Goal: Information Seeking & Learning: Check status

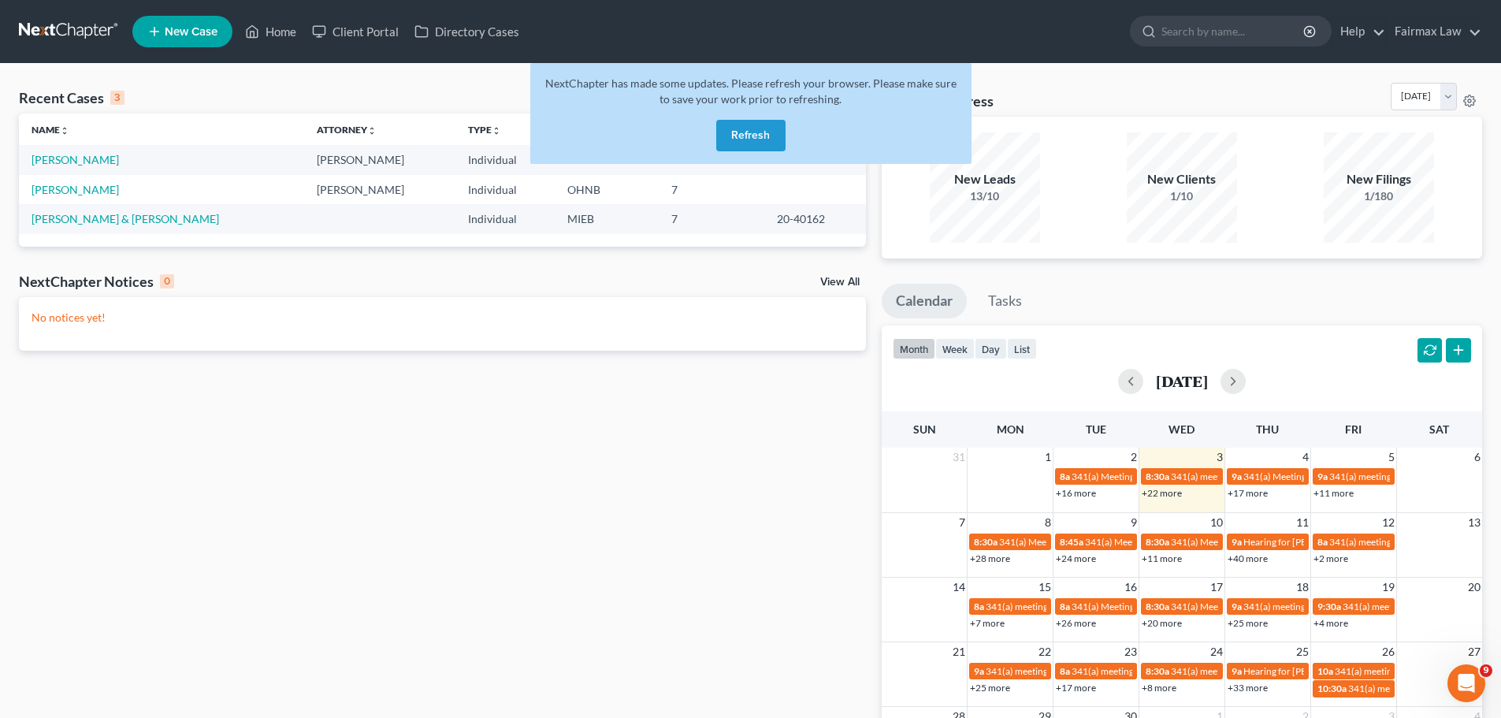
click at [757, 136] on button "Refresh" at bounding box center [750, 136] width 69 height 32
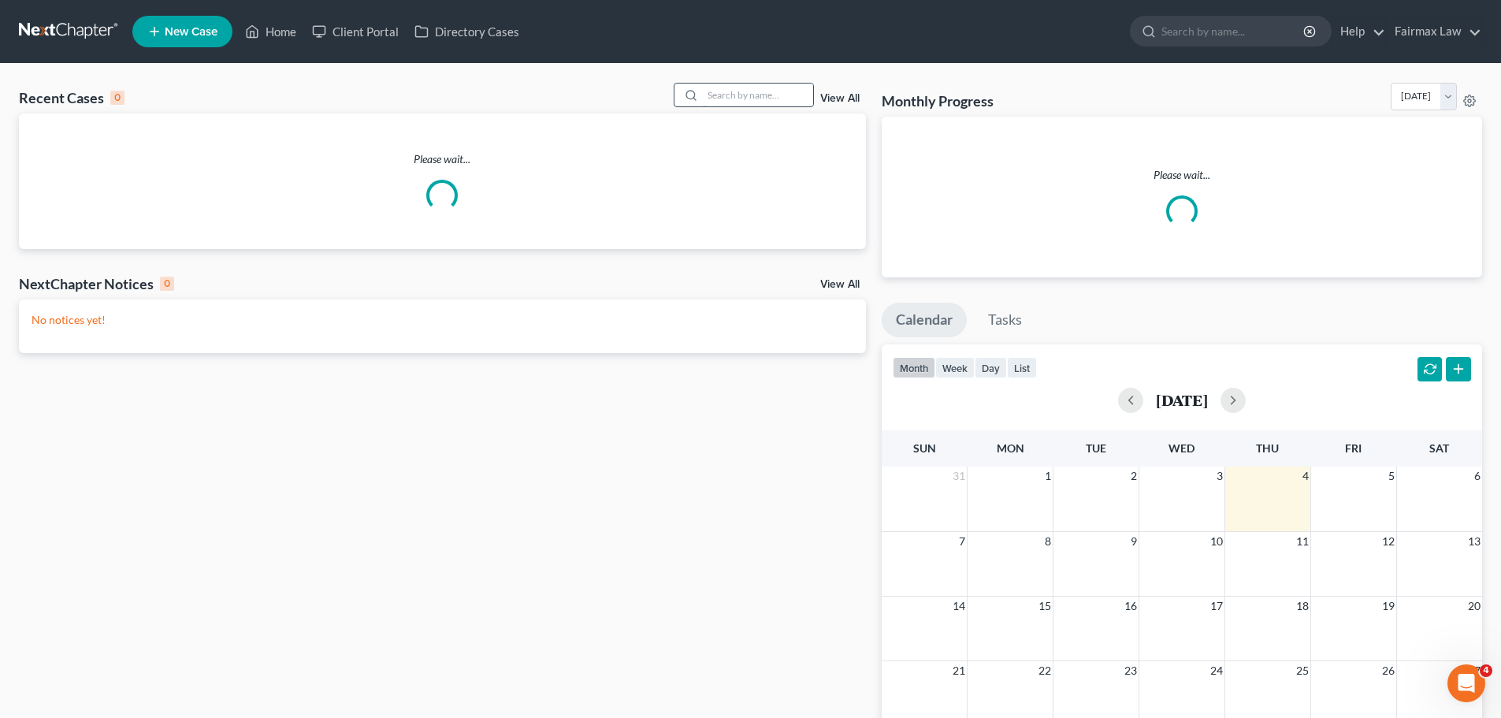
click at [770, 84] on input "search" at bounding box center [758, 95] width 110 height 23
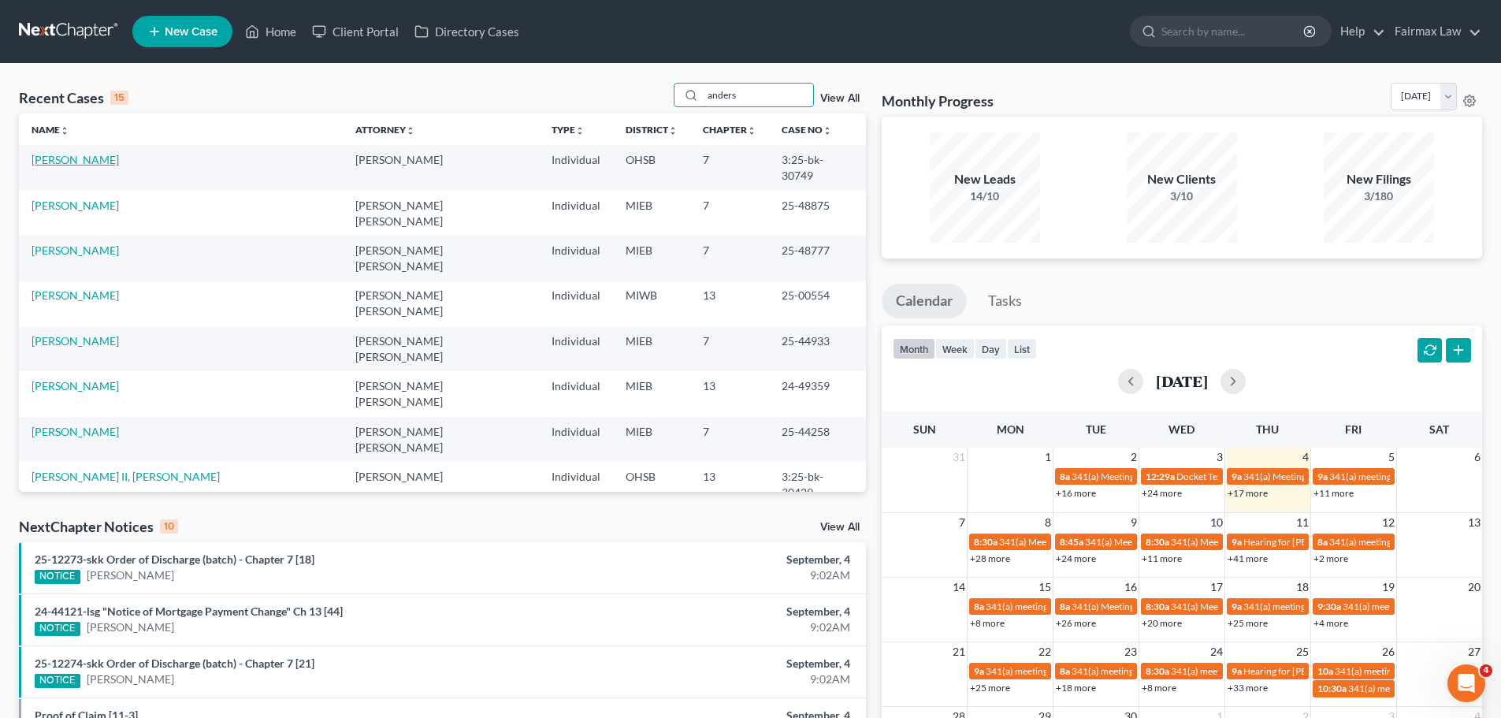
type input "anders"
click at [53, 162] on link "Anderson, Shayne" at bounding box center [75, 159] width 87 height 13
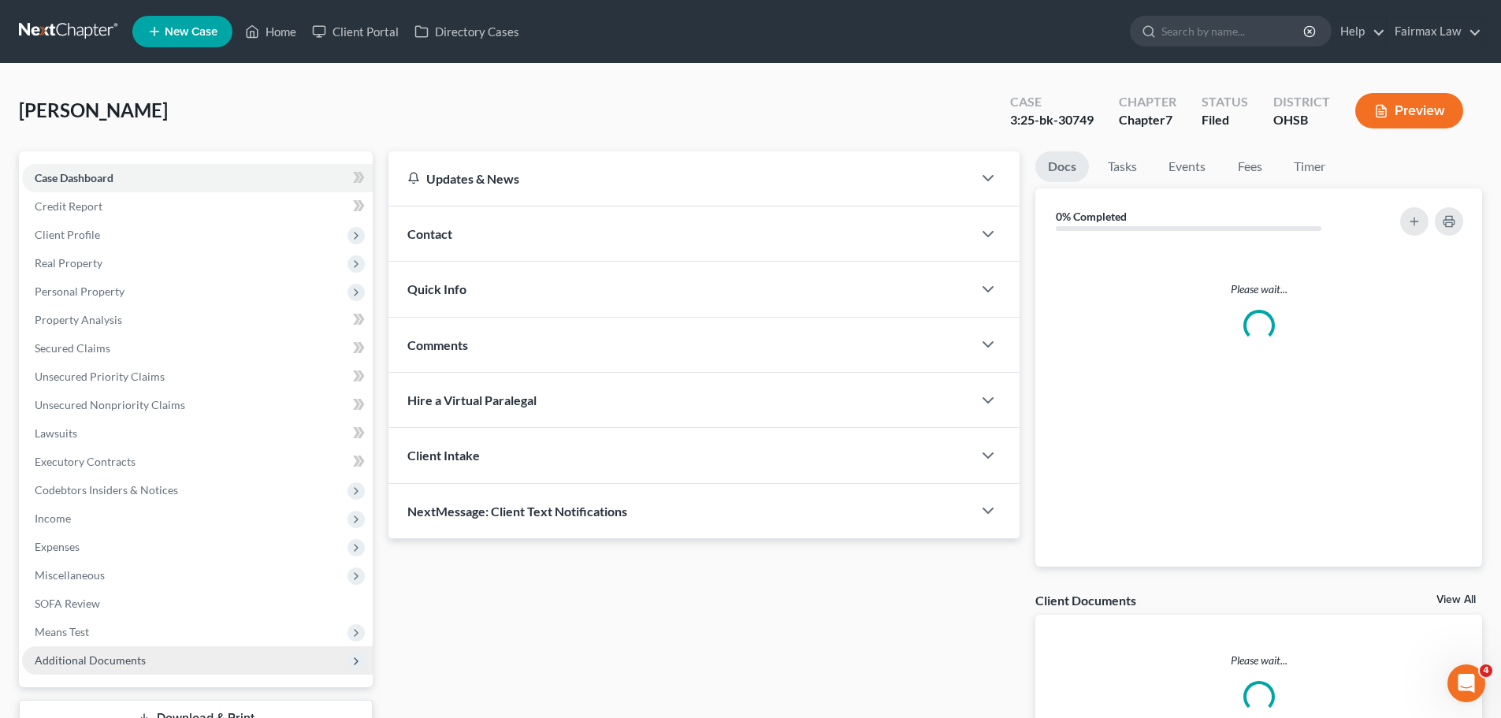
click at [121, 653] on span "Additional Documents" at bounding box center [90, 659] width 111 height 13
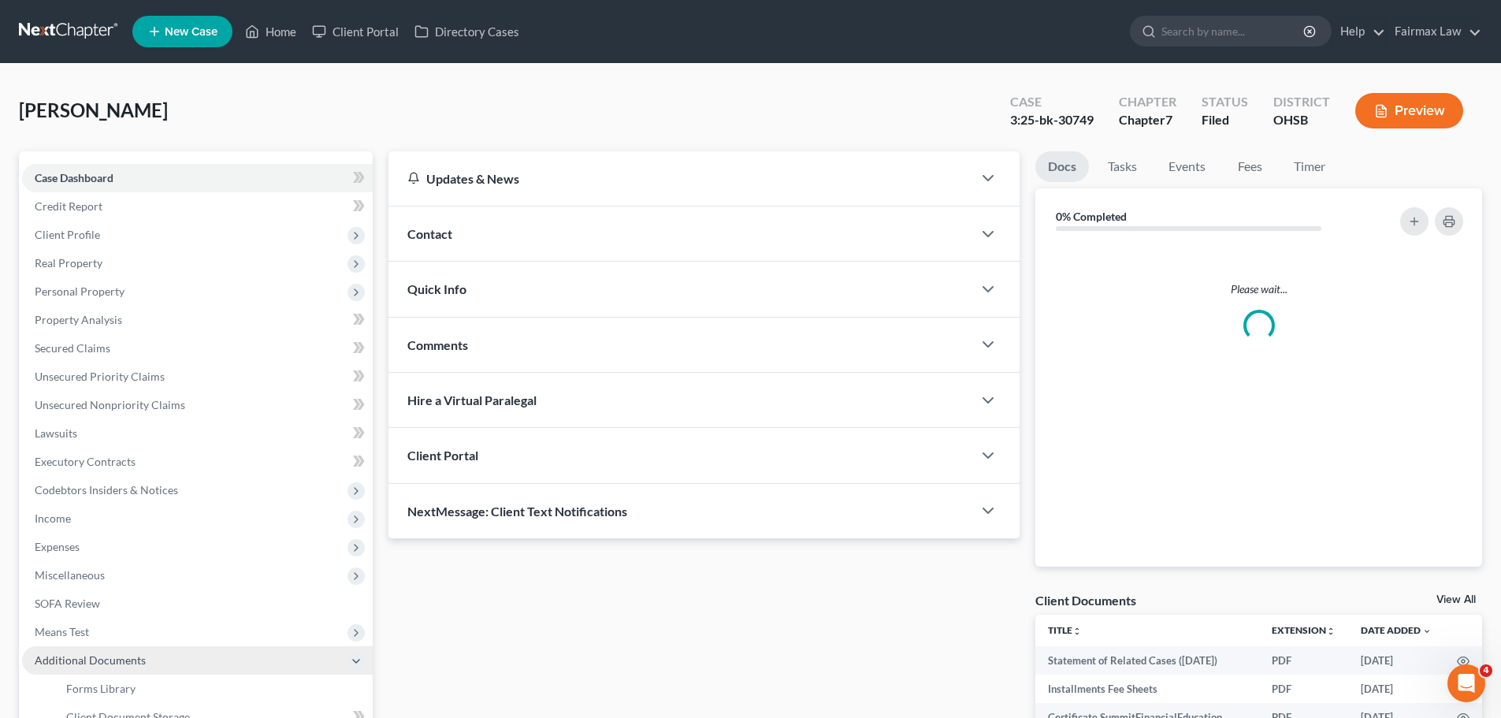
scroll to position [184, 0]
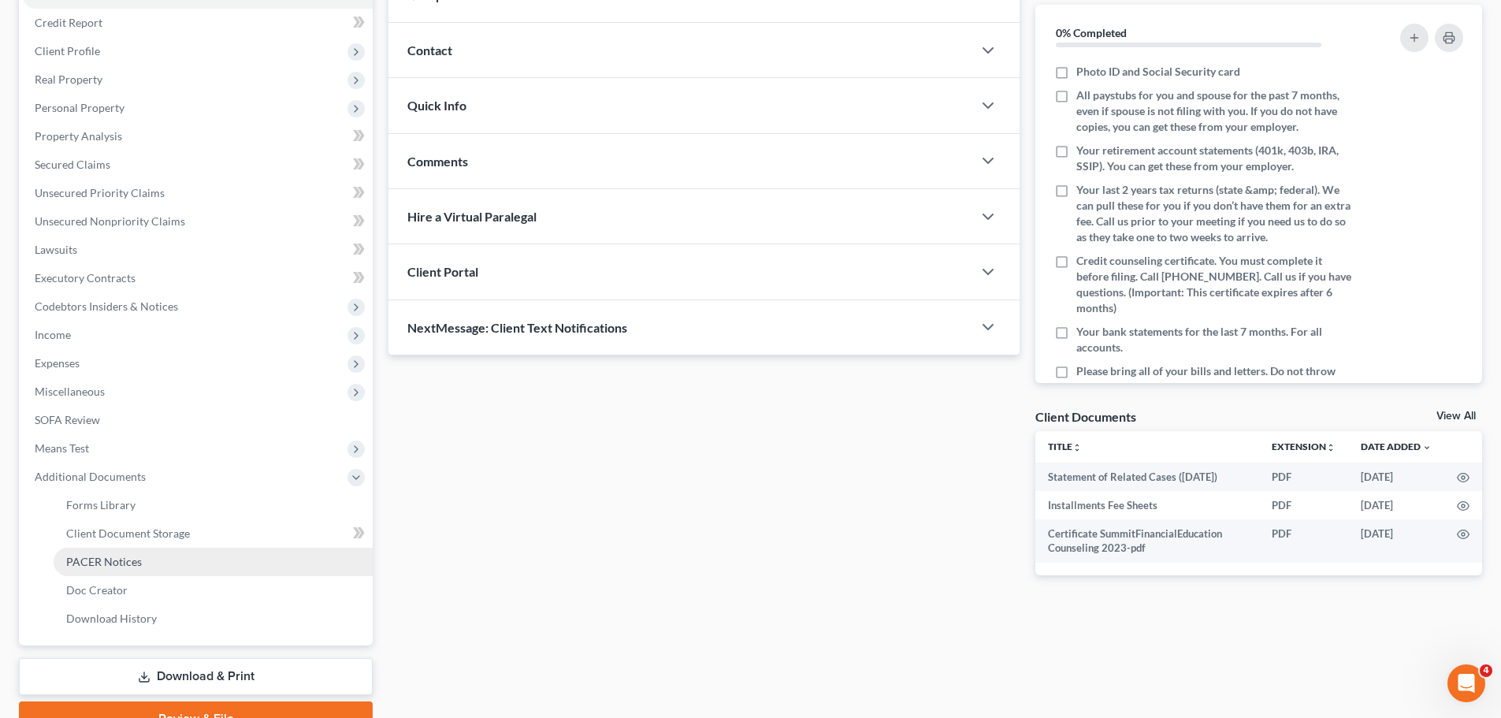
click at [144, 573] on link "PACER Notices" at bounding box center [213, 562] width 319 height 28
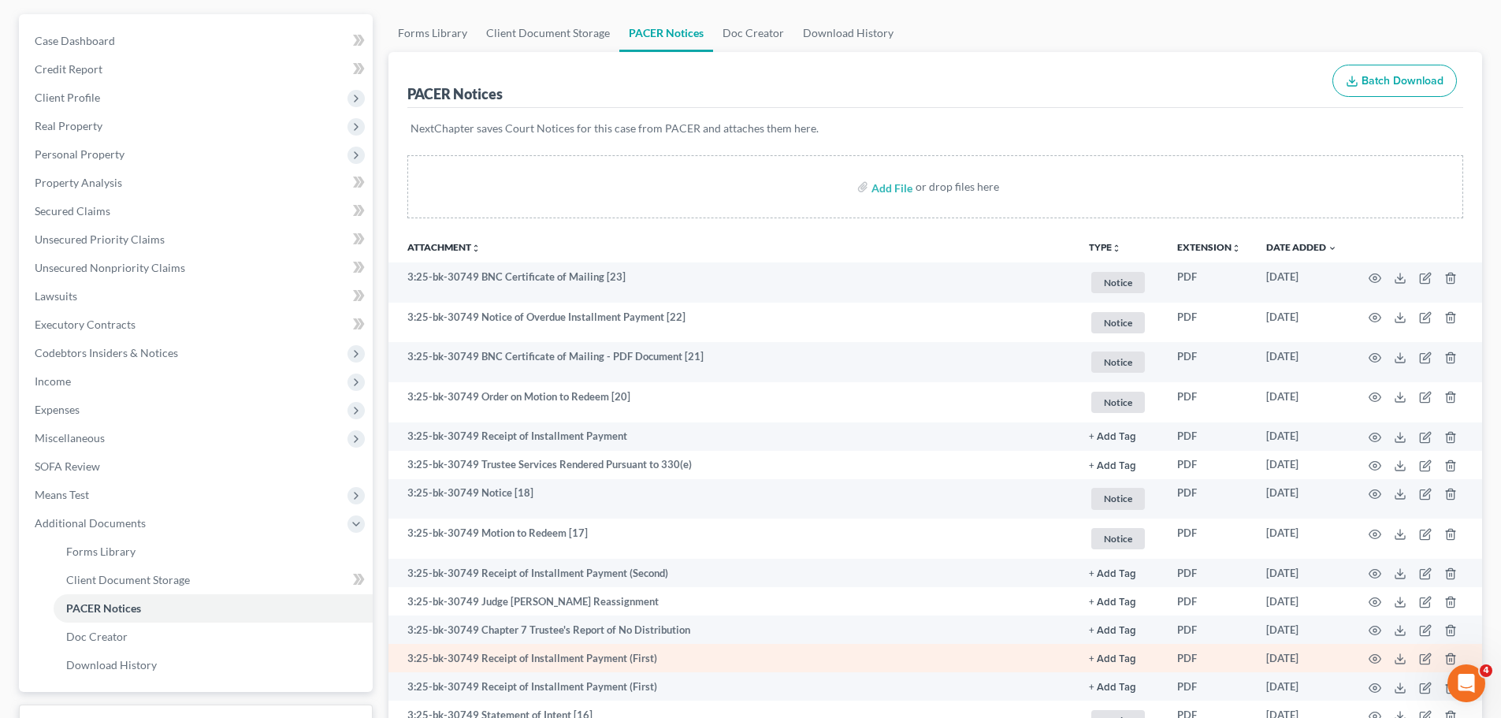
scroll to position [184, 0]
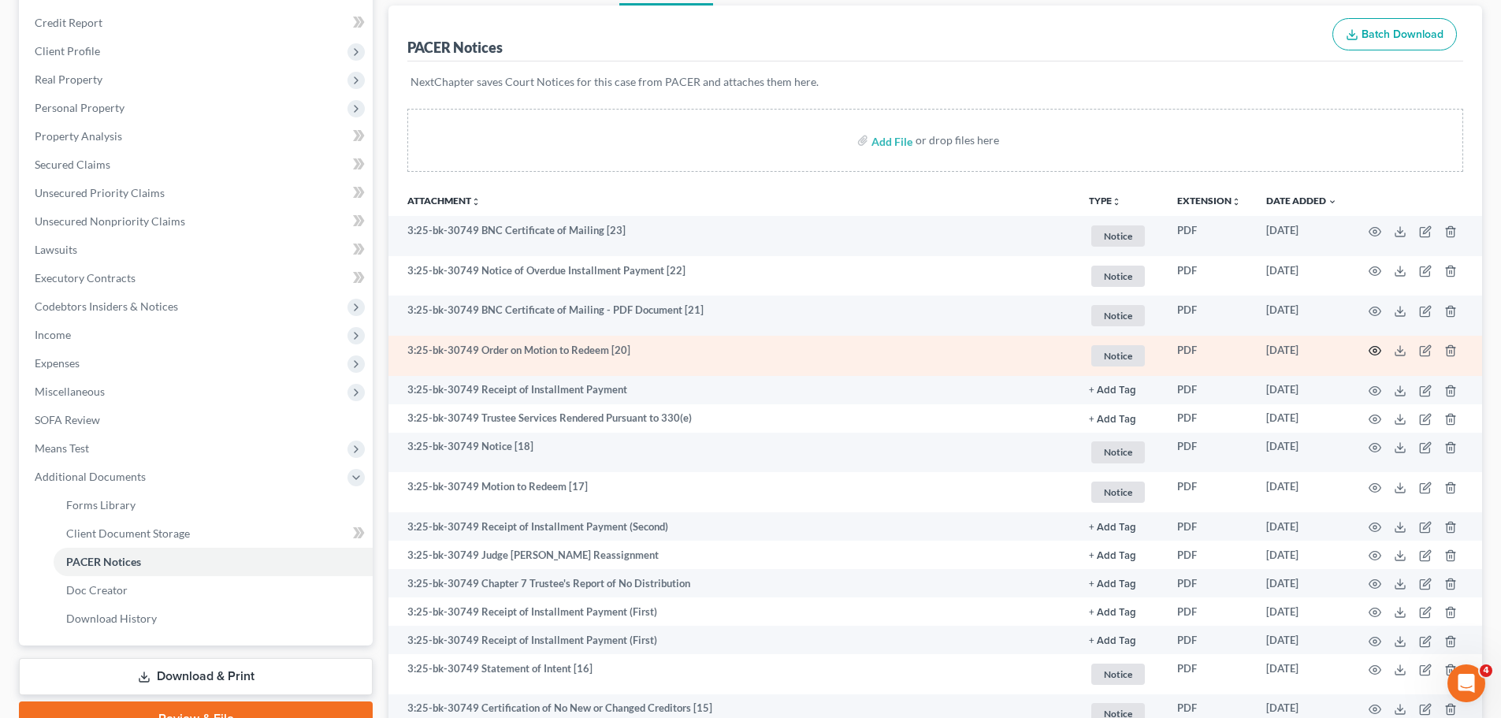
click at [1377, 351] on circle "button" at bounding box center [1374, 350] width 3 height 3
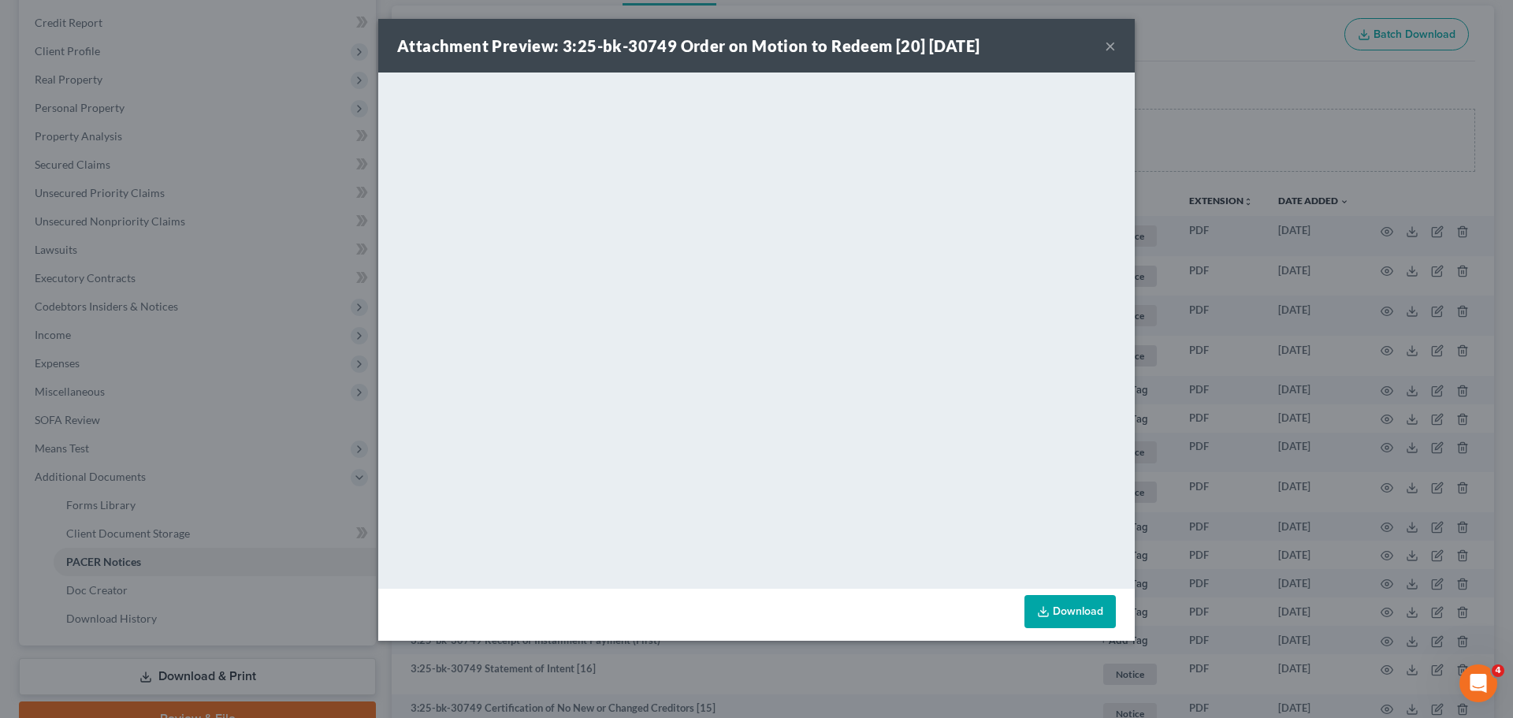
click at [1280, 478] on div "Attachment Preview: 3:25-bk-30749 Order on Motion to Redeem [20] 06/26/2025 × <…" at bounding box center [756, 359] width 1513 height 718
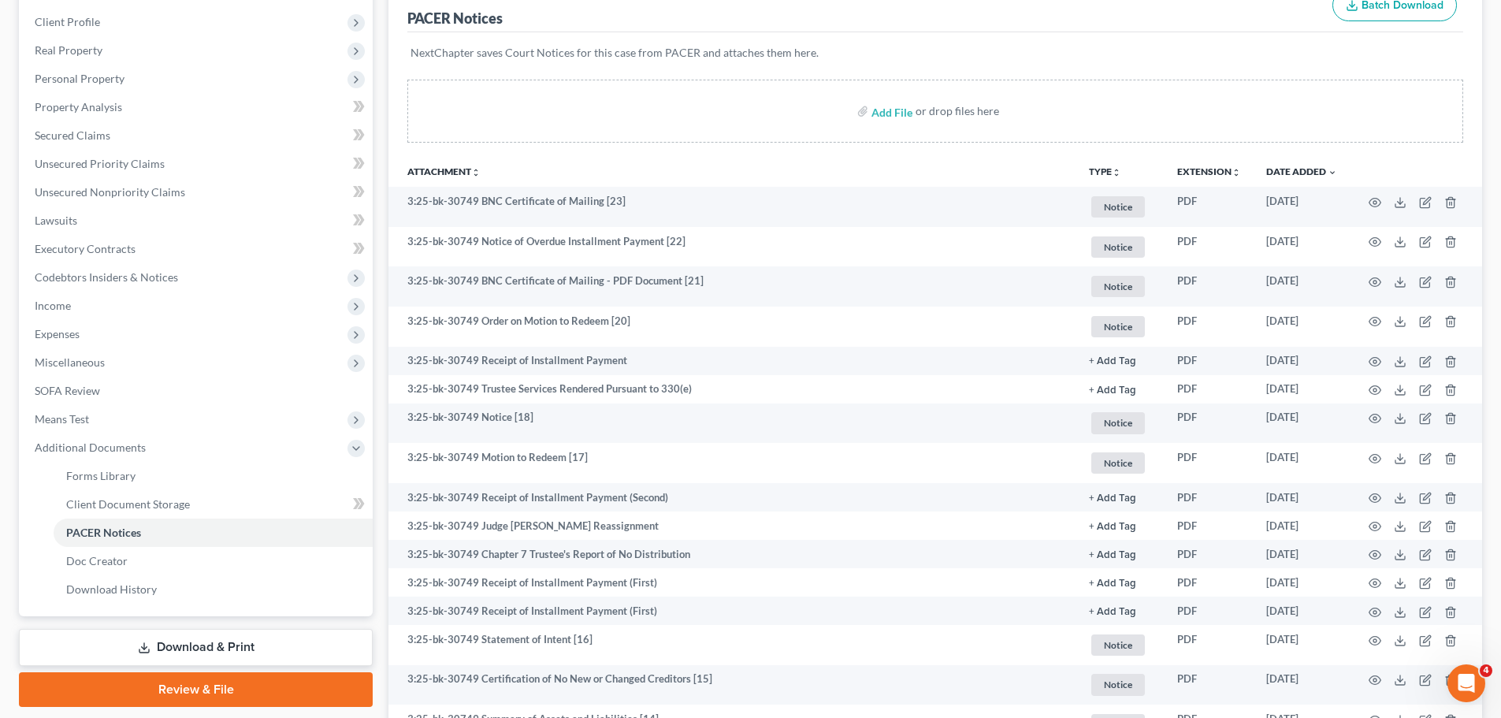
scroll to position [0, 0]
